Goal: Information Seeking & Learning: Understand process/instructions

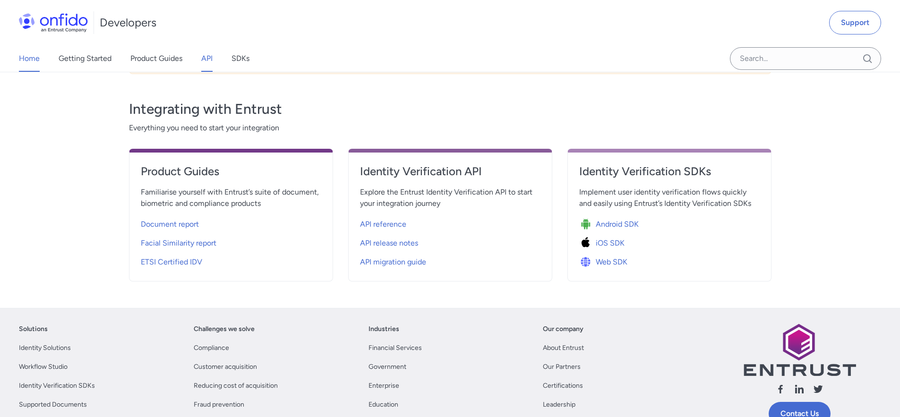
click at [204, 60] on link "API" at bounding box center [206, 58] width 11 height 26
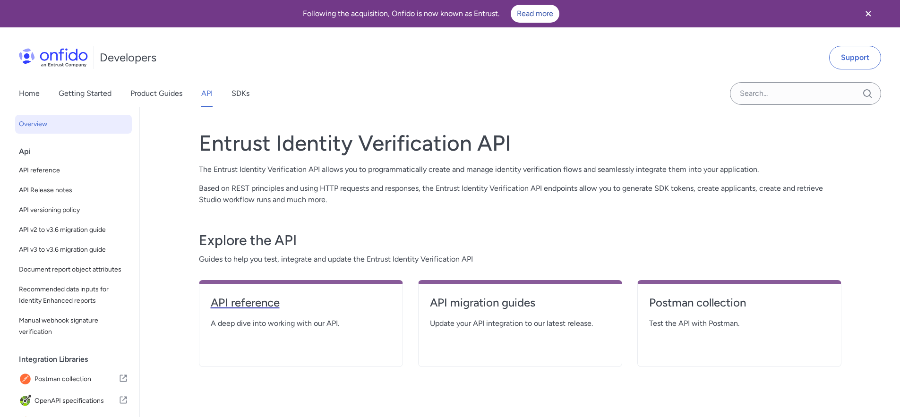
click at [274, 307] on h4 "API reference" at bounding box center [301, 302] width 180 height 15
click at [254, 304] on h4 "API reference" at bounding box center [301, 302] width 180 height 15
select select "http"
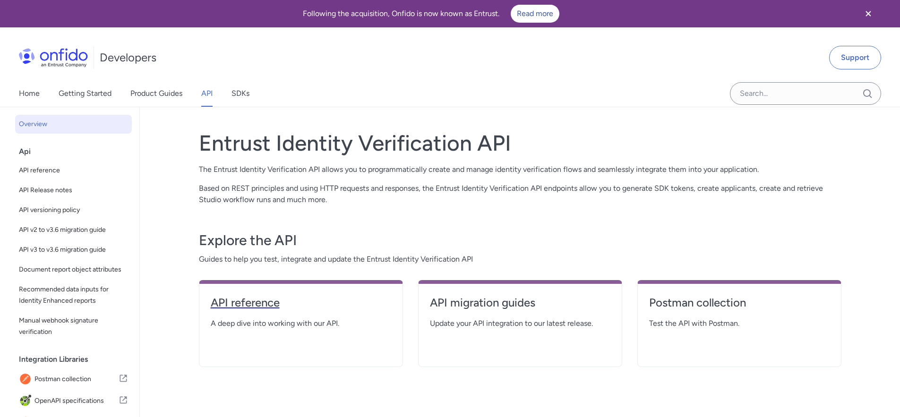
select select "http"
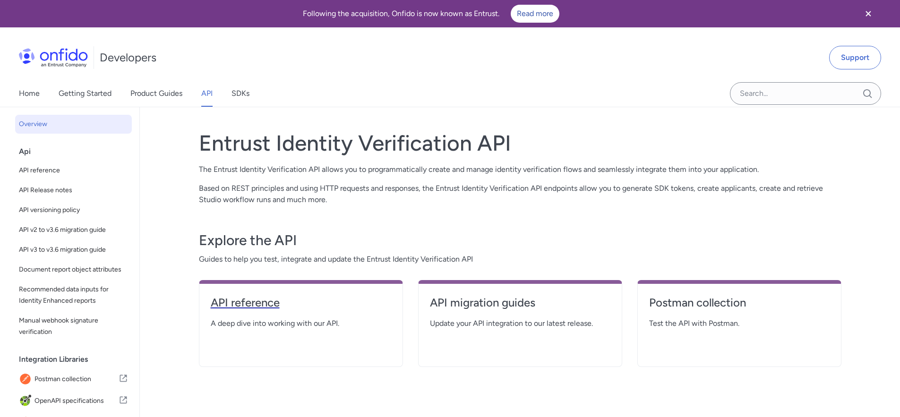
select select "http"
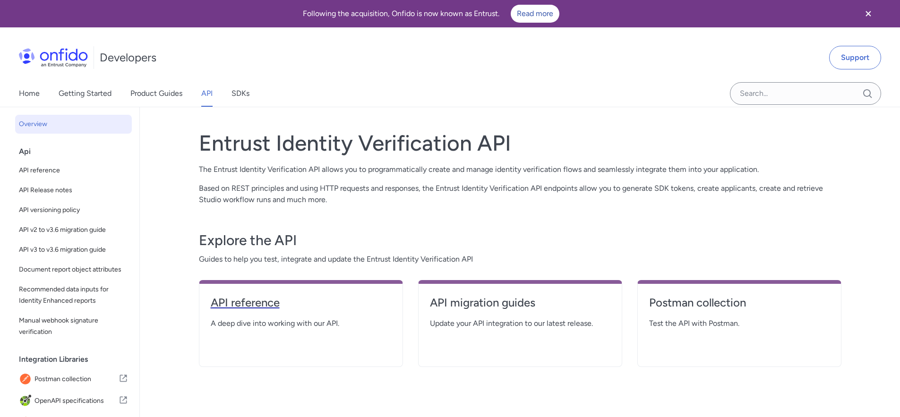
select select "http"
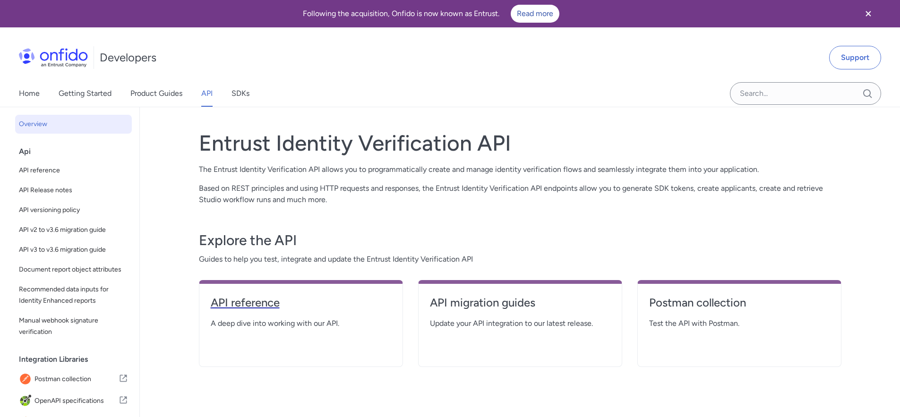
select select "http"
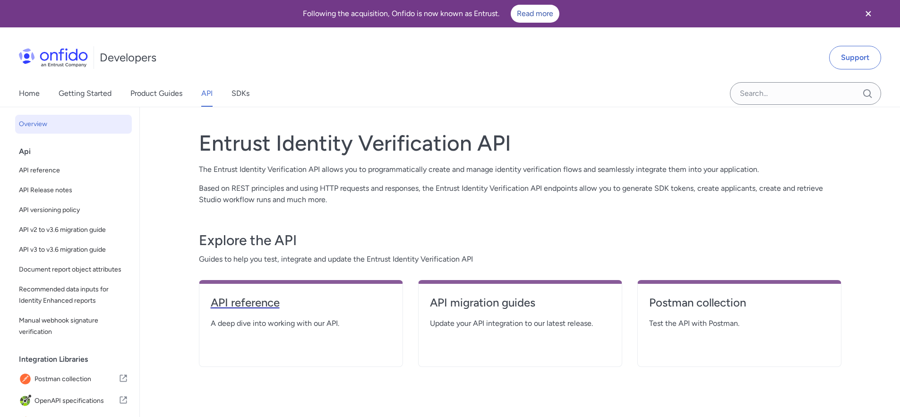
select select "http"
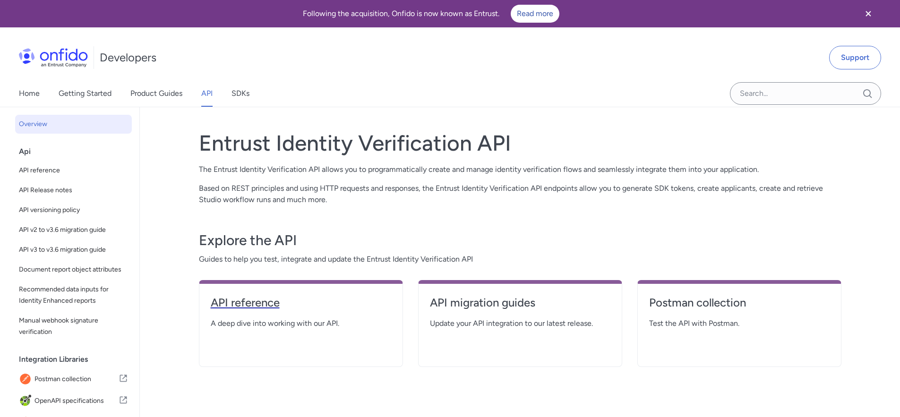
select select "http"
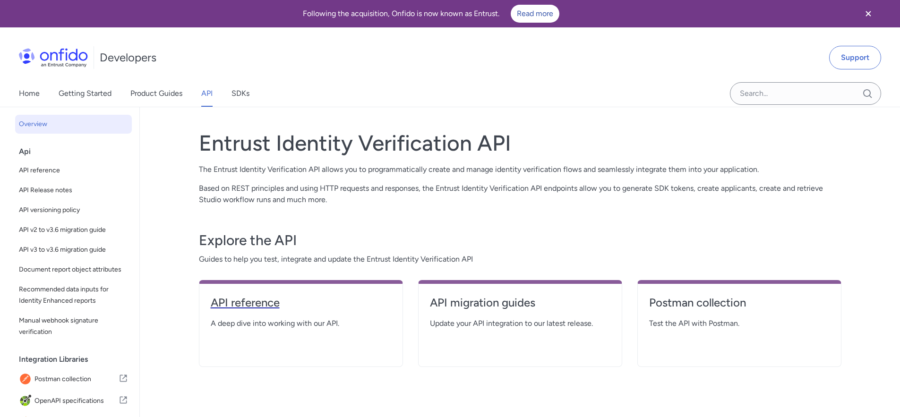
select select "http"
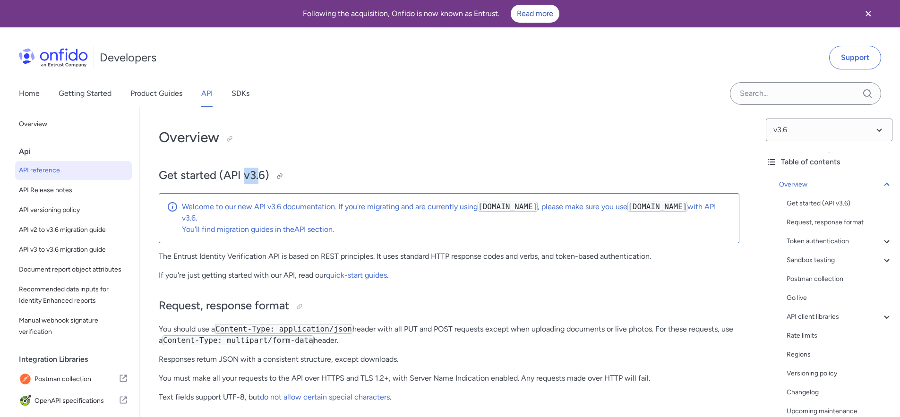
drag, startPoint x: 245, startPoint y: 171, endPoint x: 261, endPoint y: 171, distance: 16.5
click at [261, 171] on h2 "Get started (API v3.6)" at bounding box center [449, 176] width 581 height 16
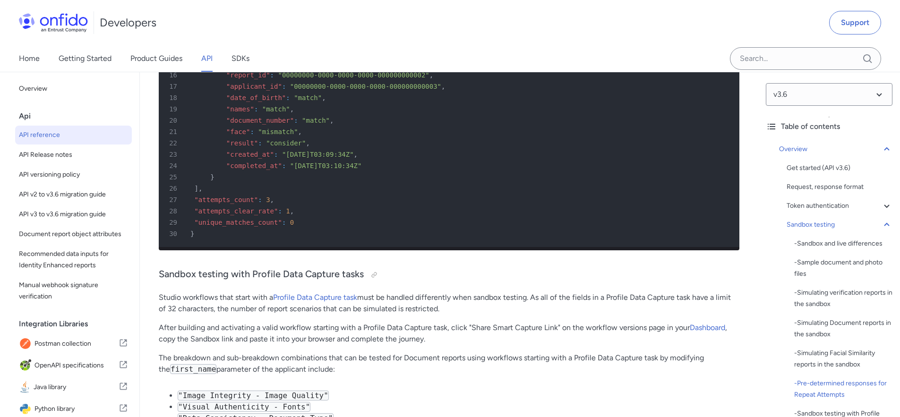
scroll to position [5439, 0]
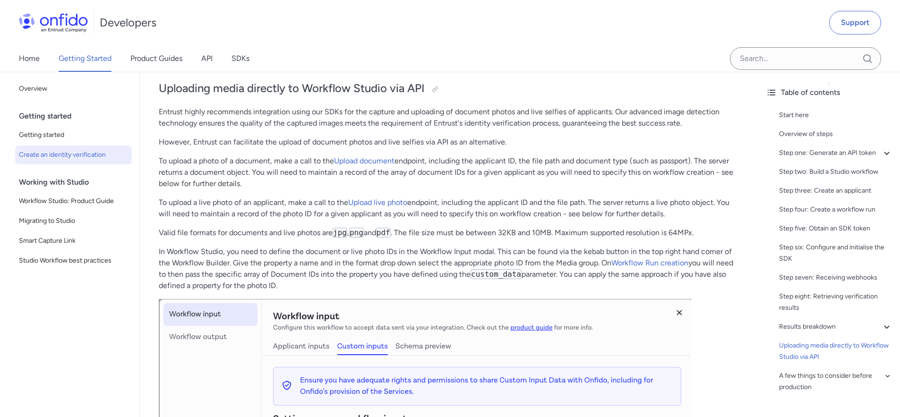
scroll to position [3958, 0]
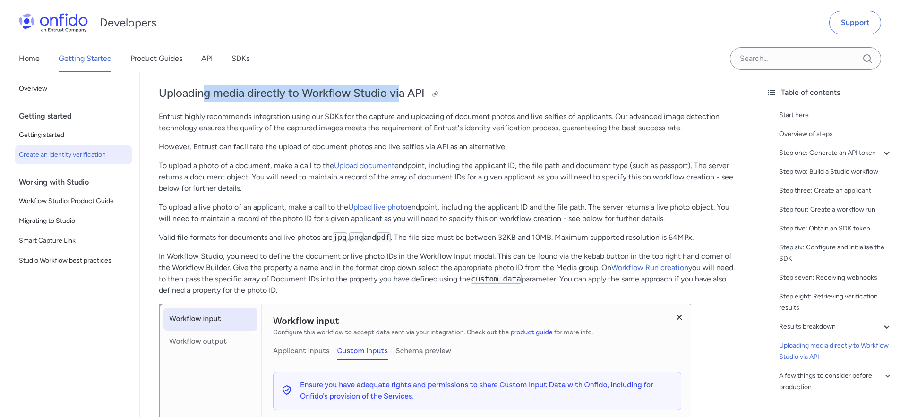
drag, startPoint x: 202, startPoint y: 116, endPoint x: 399, endPoint y: 117, distance: 197.5
click at [399, 102] on h2 "Uploading media directly to Workflow Studio via API" at bounding box center [449, 94] width 581 height 16
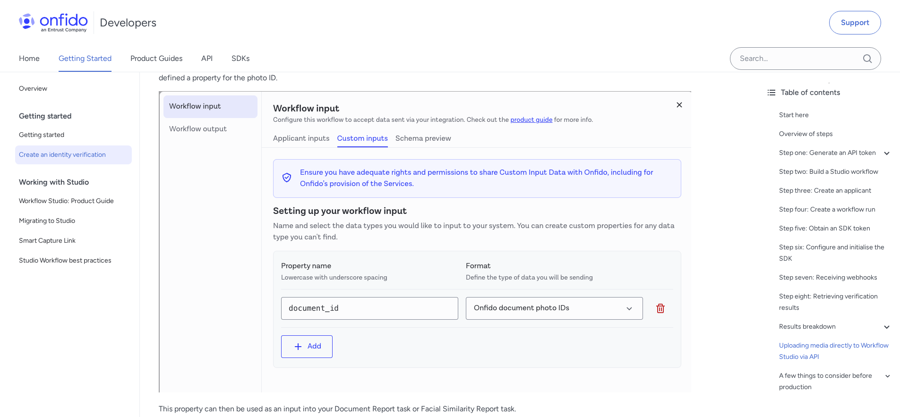
scroll to position [3998, 0]
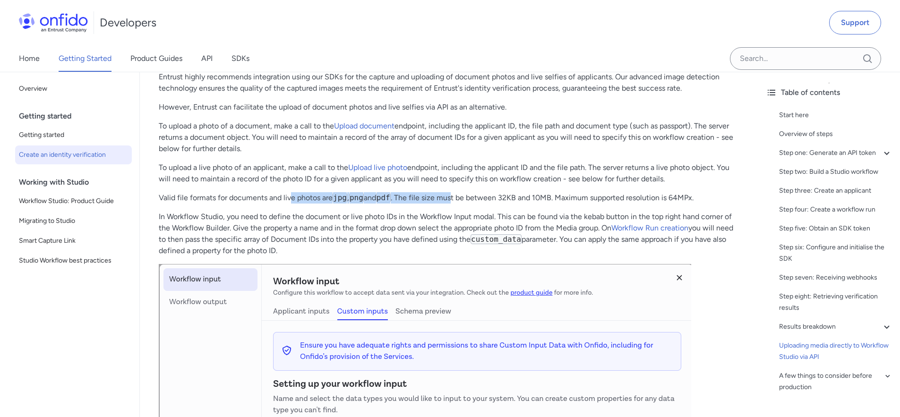
drag, startPoint x: 292, startPoint y: 220, endPoint x: 458, endPoint y: 215, distance: 165.9
click at [458, 204] on p "Valid file formats for documents and live photos are jpg , png and pdf . The fi…" at bounding box center [449, 197] width 581 height 11
drag, startPoint x: 402, startPoint y: 151, endPoint x: 424, endPoint y: 151, distance: 22.7
click at [424, 151] on p "To upload a photo of a document, make a call to the Upload document endpoint, i…" at bounding box center [449, 137] width 581 height 34
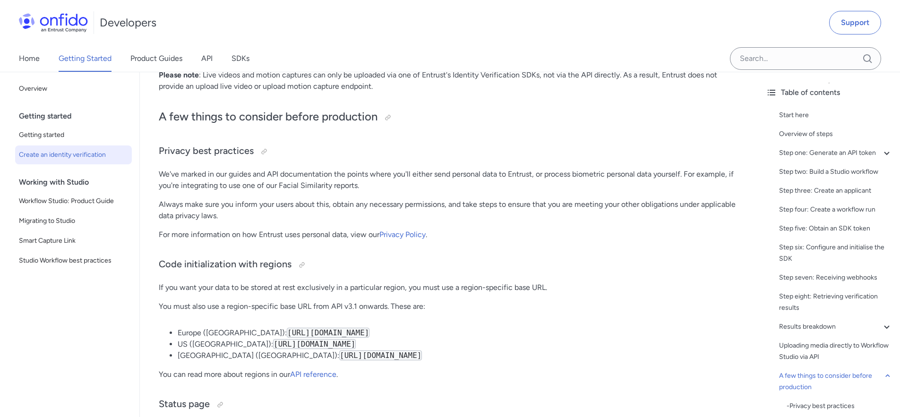
scroll to position [4658, 0]
drag, startPoint x: 210, startPoint y: 107, endPoint x: 264, endPoint y: 108, distance: 54.3
click at [264, 90] on p "Please note : Live videos and motion captures can only be uploaded via one of E…" at bounding box center [449, 79] width 581 height 23
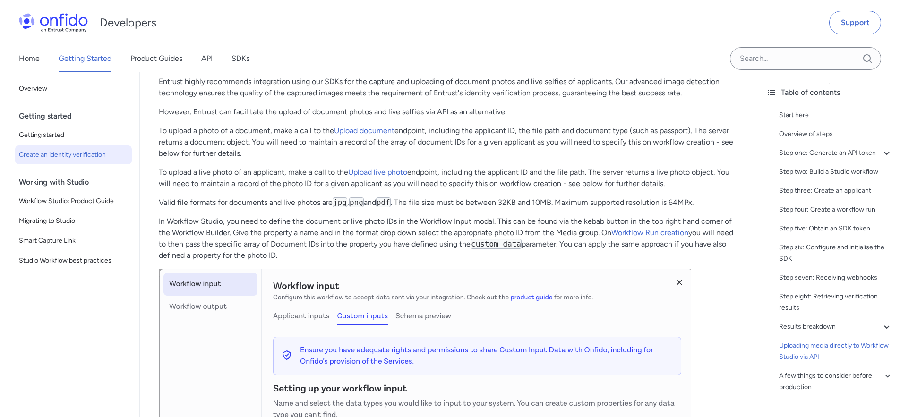
scroll to position [3955, 0]
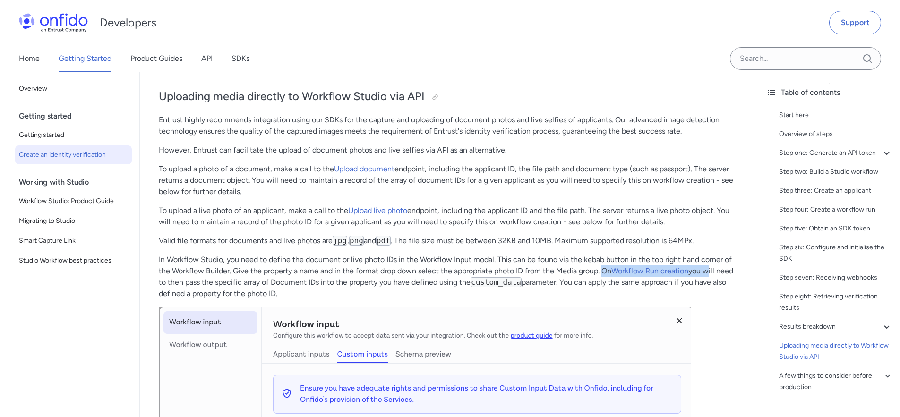
drag, startPoint x: 606, startPoint y: 294, endPoint x: 708, endPoint y: 291, distance: 102.5
click at [708, 291] on p "In Workflow Studio, you need to define the document or live photo IDs in the Wo…" at bounding box center [449, 276] width 581 height 45
click at [196, 299] on p "In Workflow Studio, you need to define the document or live photo IDs in the Wo…" at bounding box center [449, 276] width 581 height 45
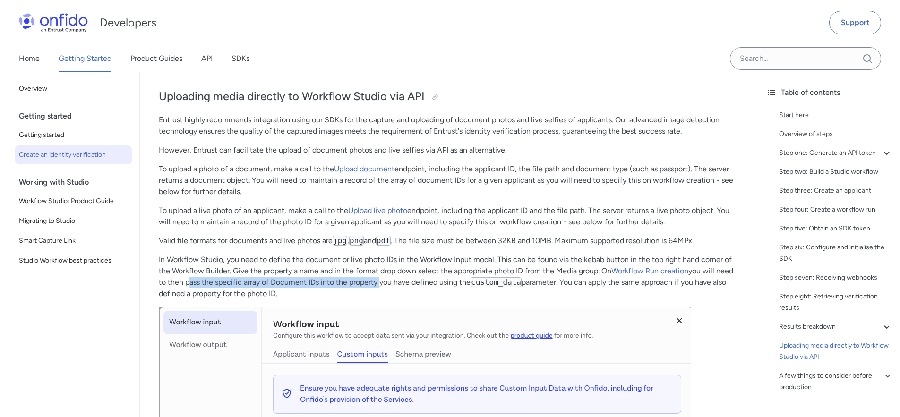
drag, startPoint x: 196, startPoint y: 304, endPoint x: 374, endPoint y: 302, distance: 178.6
click at [374, 299] on p "In Workflow Studio, you need to define the document or live photo IDs in the Wo…" at bounding box center [449, 276] width 581 height 45
click at [326, 297] on p "In Workflow Studio, you need to define the document or live photo IDs in the Wo…" at bounding box center [449, 276] width 581 height 45
drag, startPoint x: 271, startPoint y: 303, endPoint x: 316, endPoint y: 305, distance: 45.4
click at [316, 299] on p "In Workflow Studio, you need to define the document or live photo IDs in the Wo…" at bounding box center [449, 276] width 581 height 45
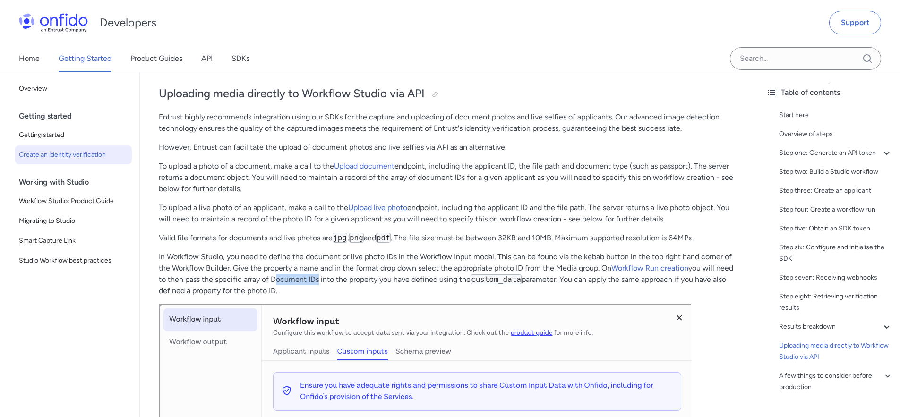
scroll to position [3959, 0]
drag, startPoint x: 331, startPoint y: 187, endPoint x: 412, endPoint y: 184, distance: 81.3
click at [412, 184] on p "To upload a photo of a document, make a call to the Upload document endpoint, i…" at bounding box center [449, 177] width 581 height 34
click at [367, 170] on link "Upload document" at bounding box center [364, 165] width 60 height 9
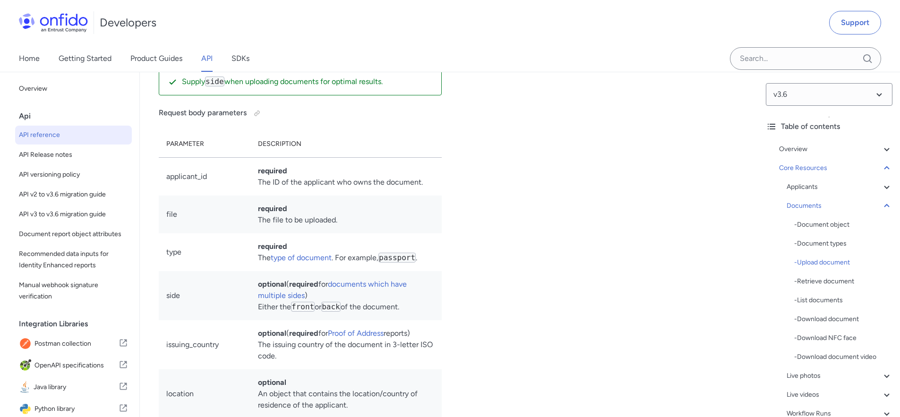
scroll to position [15751, 0]
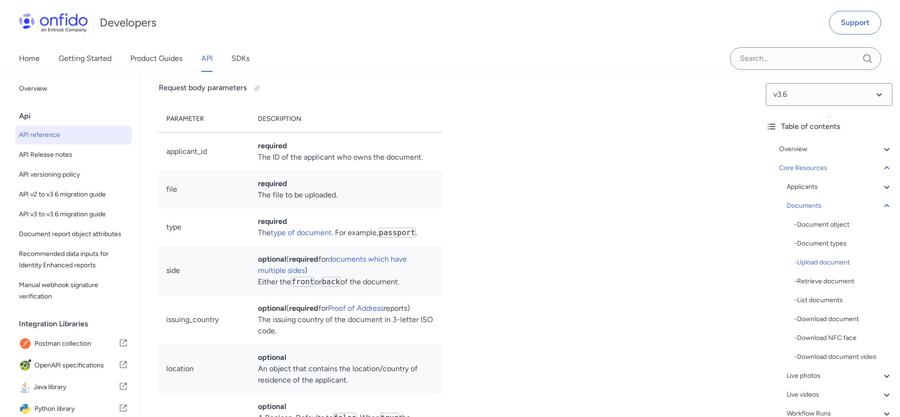
click at [189, 62] on p "Supply side when uploading documents for optimal results." at bounding box center [308, 56] width 252 height 11
drag, startPoint x: 184, startPoint y: 206, endPoint x: 391, endPoint y: 214, distance: 207.0
click at [391, 70] on div "Supply side when uploading documents for optimal results." at bounding box center [300, 56] width 283 height 27
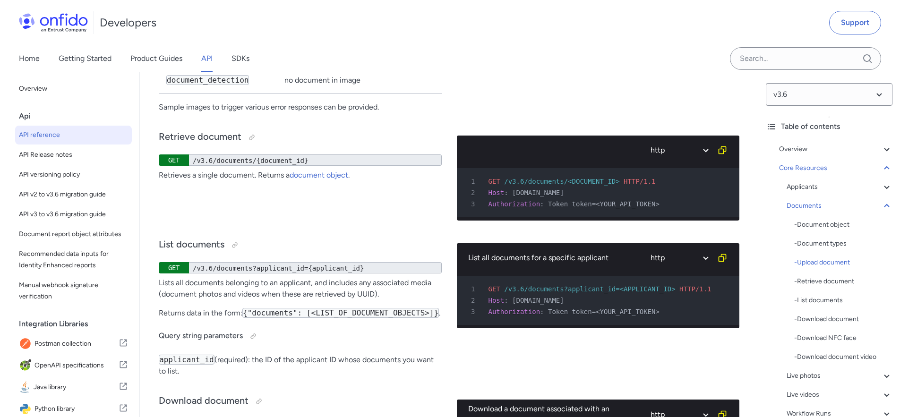
scroll to position [16773, 0]
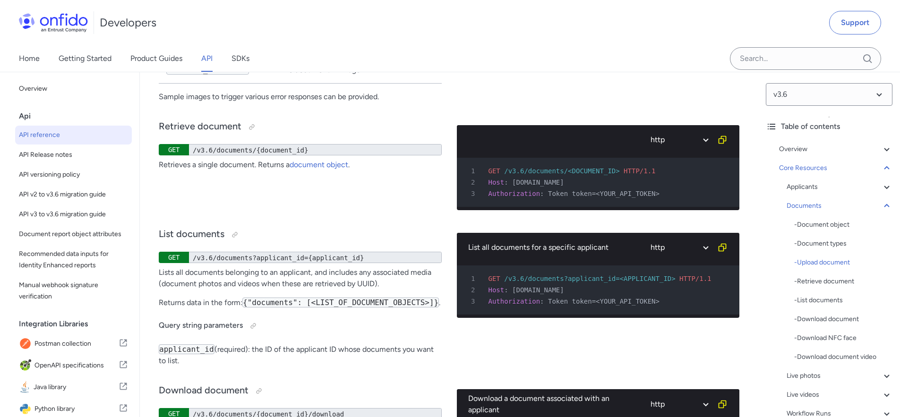
click at [479, 42] on div "Developers Support" at bounding box center [450, 22] width 900 height 45
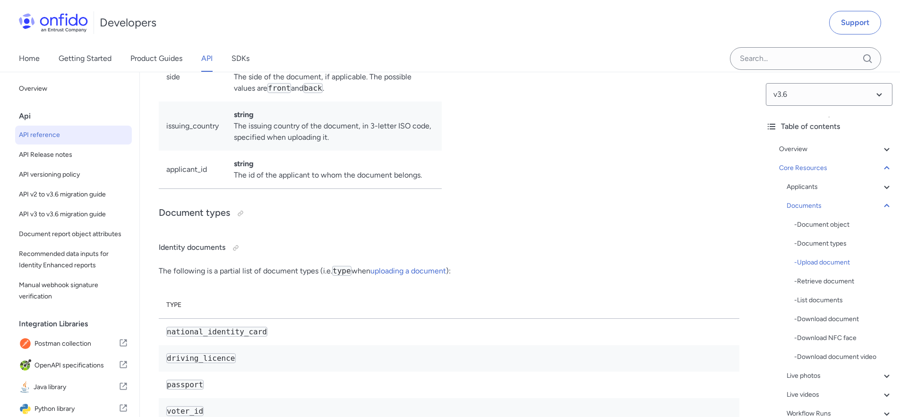
scroll to position [12876, 0]
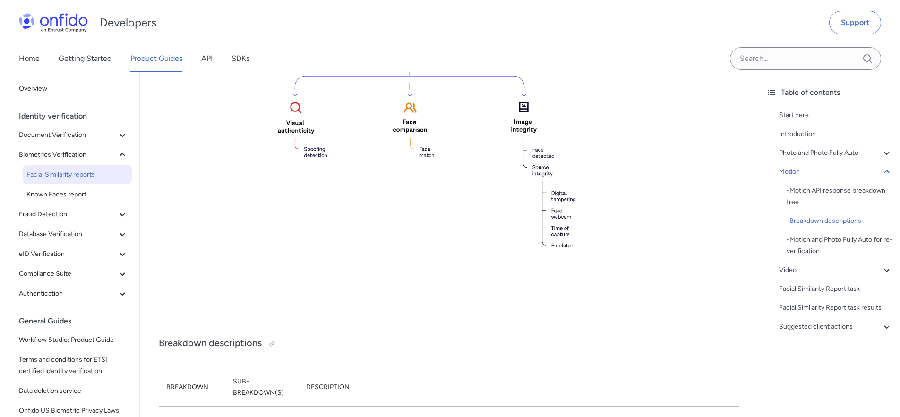
scroll to position [102, 0]
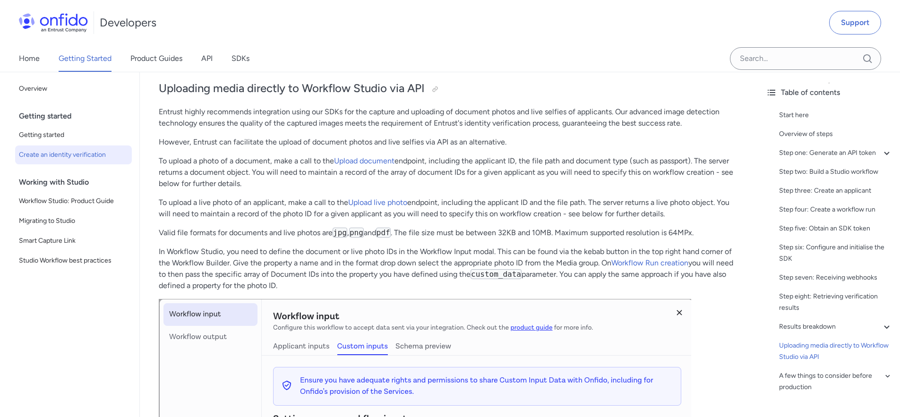
scroll to position [3958, 0]
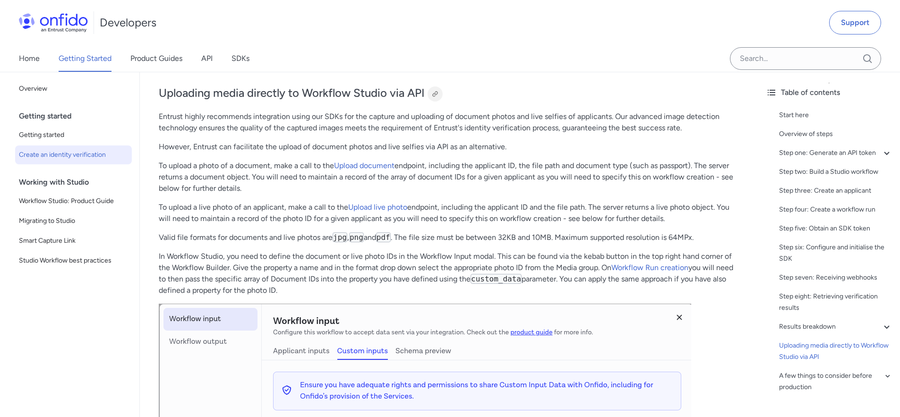
click at [437, 98] on div at bounding box center [435, 94] width 8 height 8
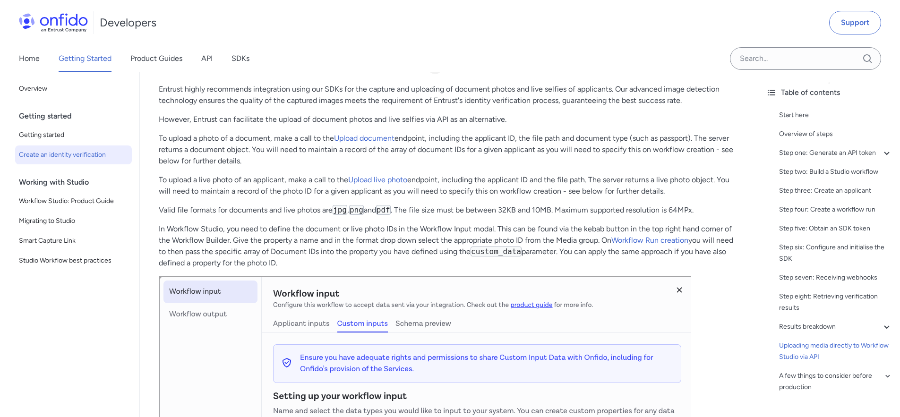
scroll to position [3986, 0]
drag, startPoint x: 602, startPoint y: 259, endPoint x: 538, endPoint y: 285, distance: 69.5
click at [538, 268] on p "In Workflow Studio, you need to define the document or live photo IDs in the Wo…" at bounding box center [449, 245] width 581 height 45
copy p "On Workflow Run creation you will need to then pass the specific array of Docum…"
